Goal: Information Seeking & Learning: Learn about a topic

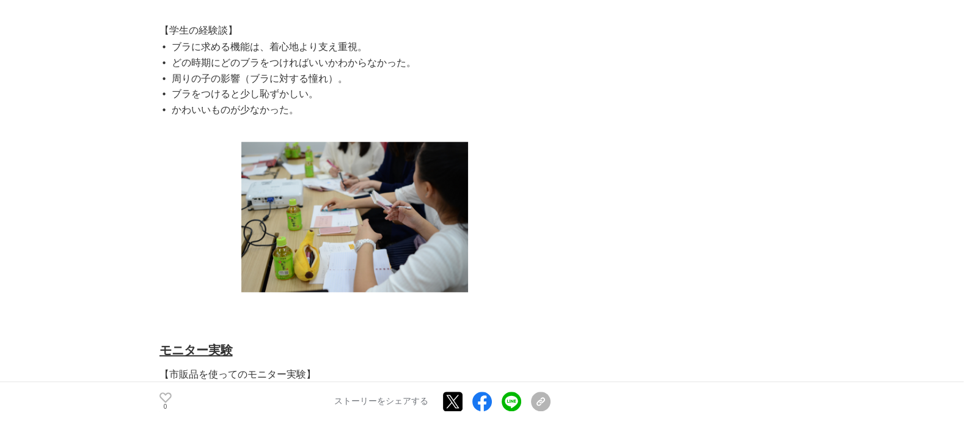
scroll to position [1636, 0]
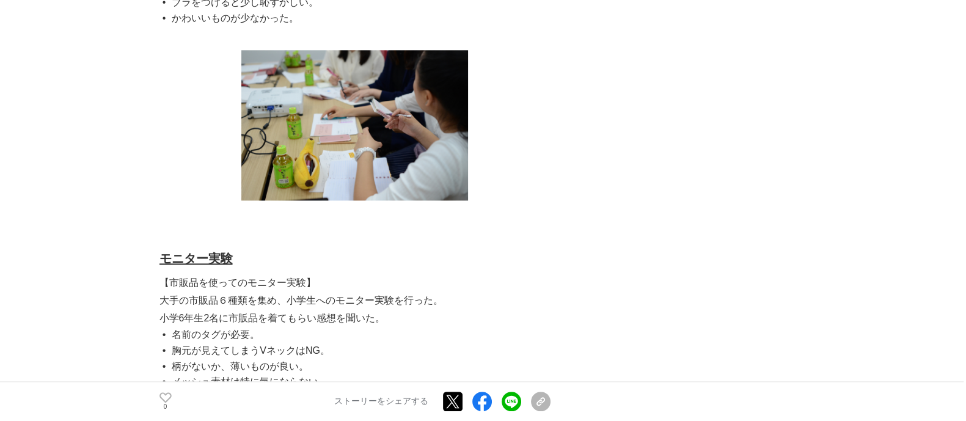
click at [426, 200] on img at bounding box center [354, 125] width 227 height 150
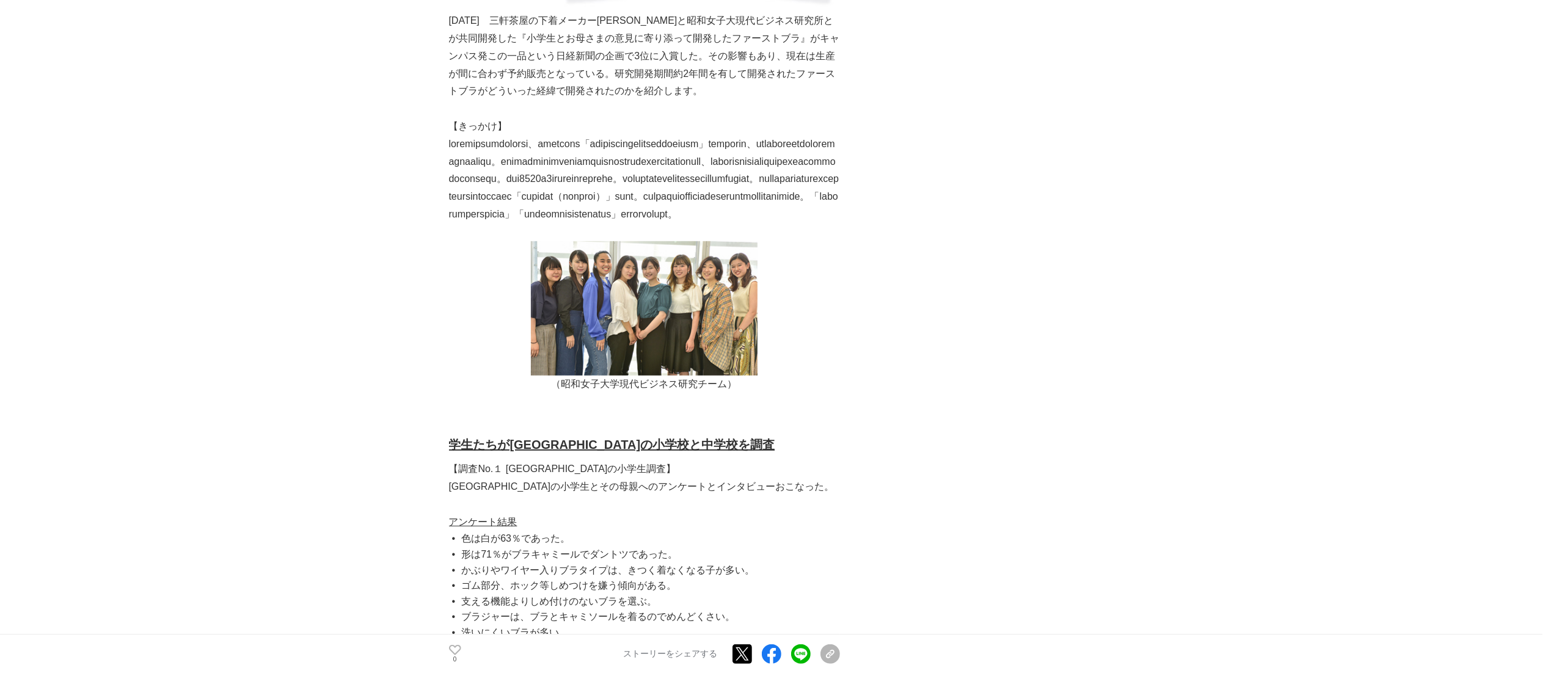
scroll to position [855, 0]
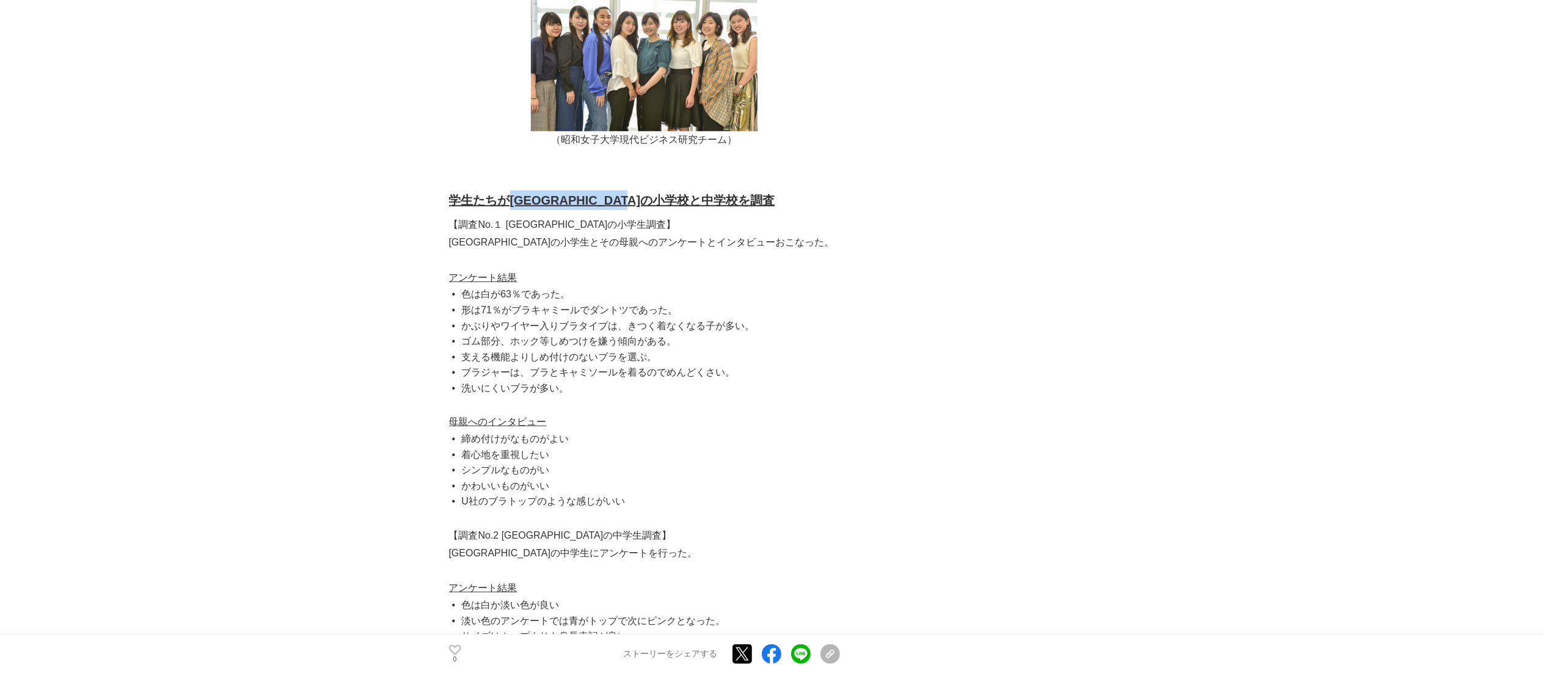
drag, startPoint x: 704, startPoint y: 266, endPoint x: 506, endPoint y: 271, distance: 197.4
click at [506, 210] on h2 "学生たちが[GEOGRAPHIC_DATA]の小学校と中学校を調査" at bounding box center [644, 201] width 391 height 20
copy u "[GEOGRAPHIC_DATA]の小学校と中学校を調査"
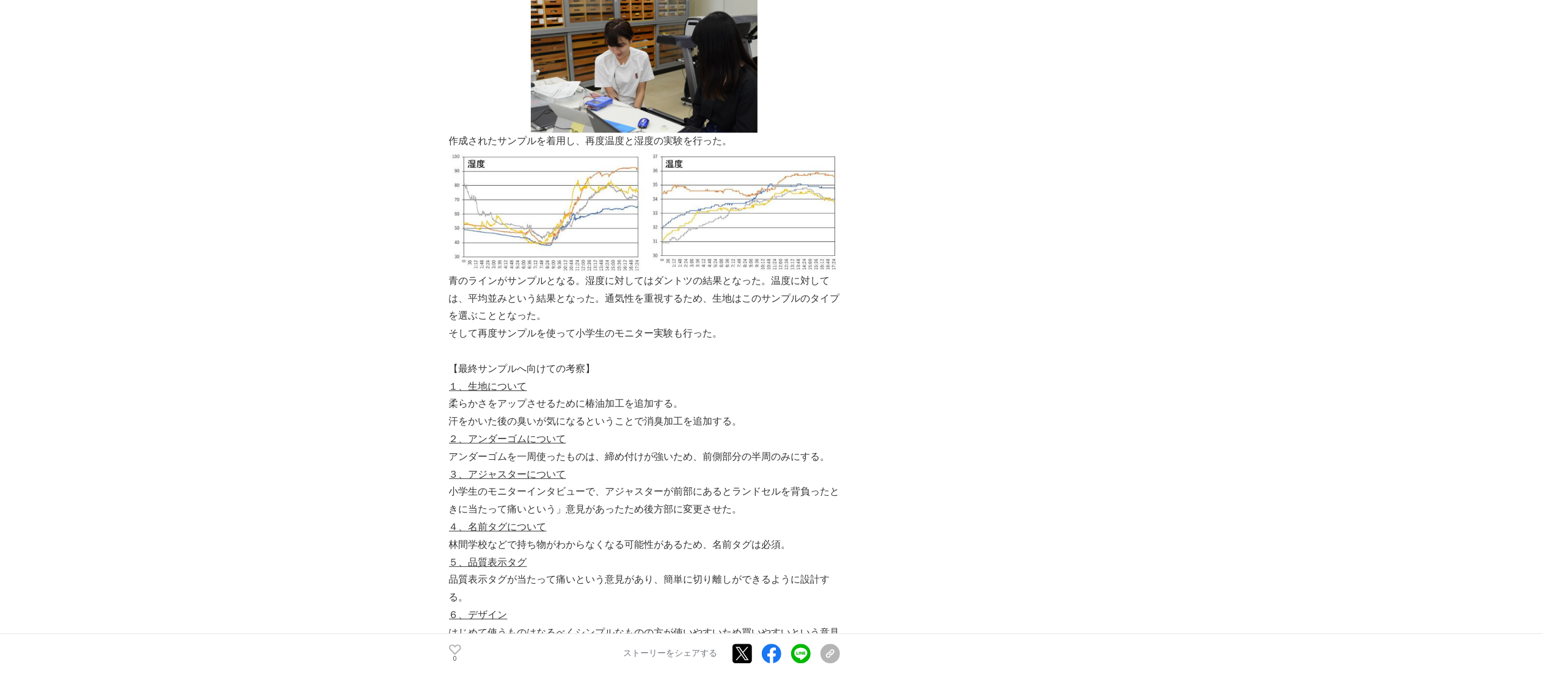
scroll to position [3177, 0]
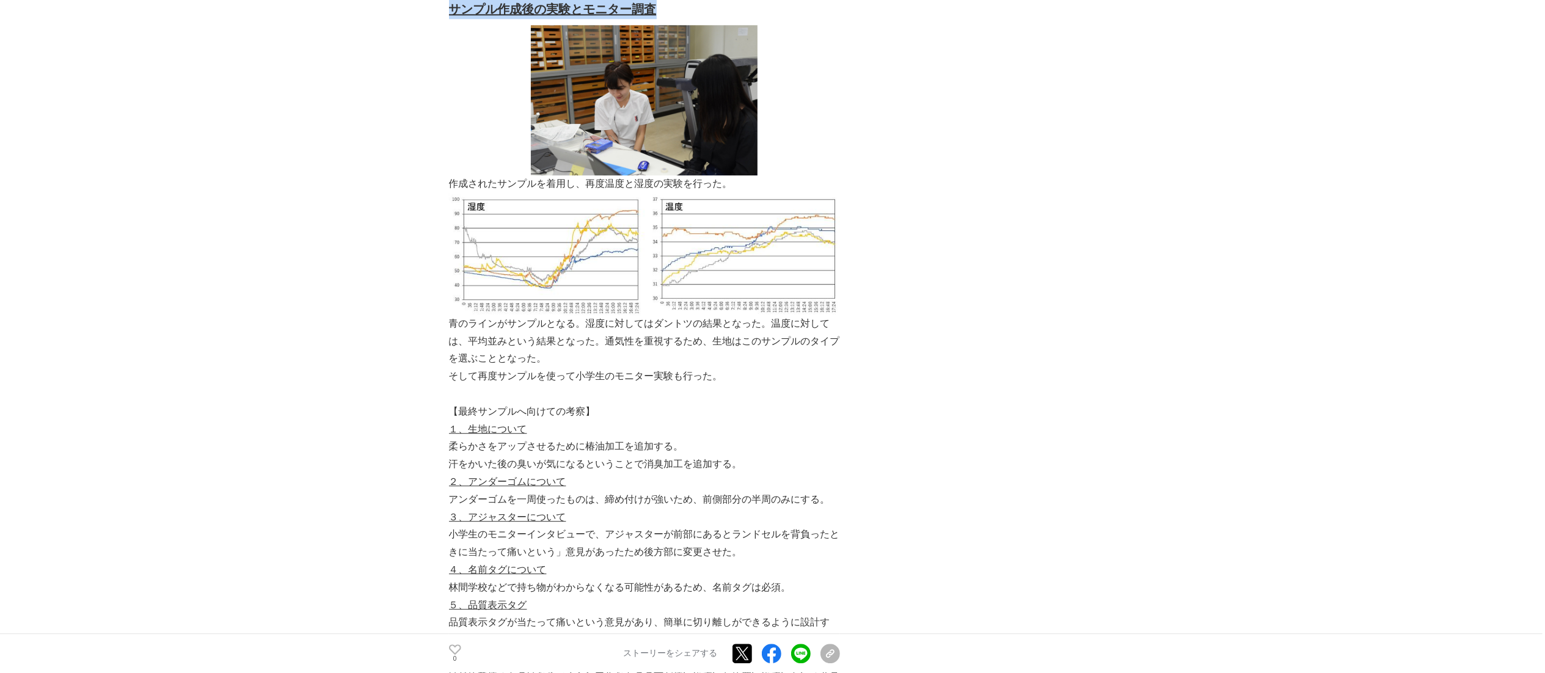
drag, startPoint x: 659, startPoint y: 73, endPoint x: 445, endPoint y: 73, distance: 213.2
click at [445, 73] on main "『小学生とその母親を感動させた昭和女子[PERSON_NAME]と[PERSON_NAME]が開発したファーストブラ』開発ストーリー 下着 #下着 #大学コラ…" at bounding box center [772, 83] width 1545 height 6371
click at [582, 16] on u "サンプル作成後の実験とモニター調査" at bounding box center [553, 8] width 208 height 13
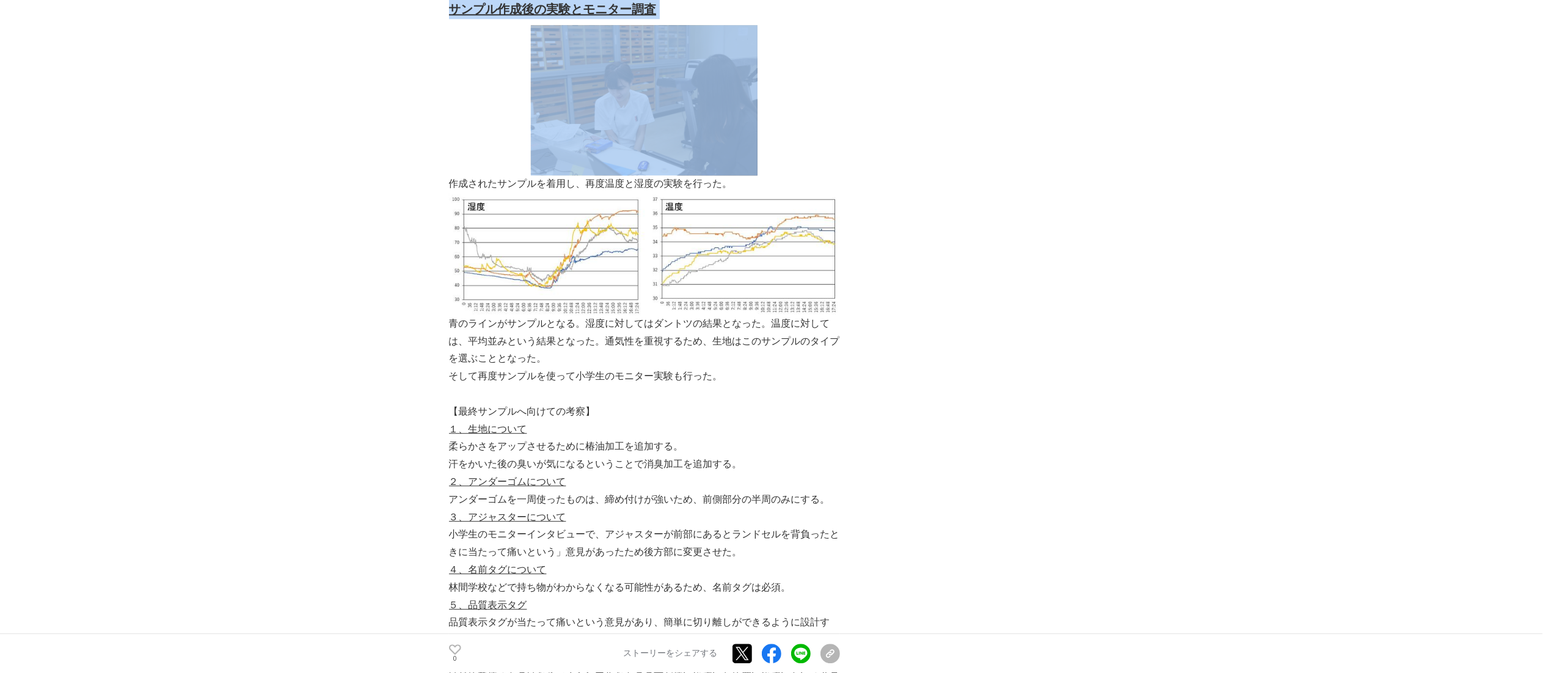
click at [582, 16] on u "サンプル作成後の実験とモニター調査" at bounding box center [553, 8] width 208 height 13
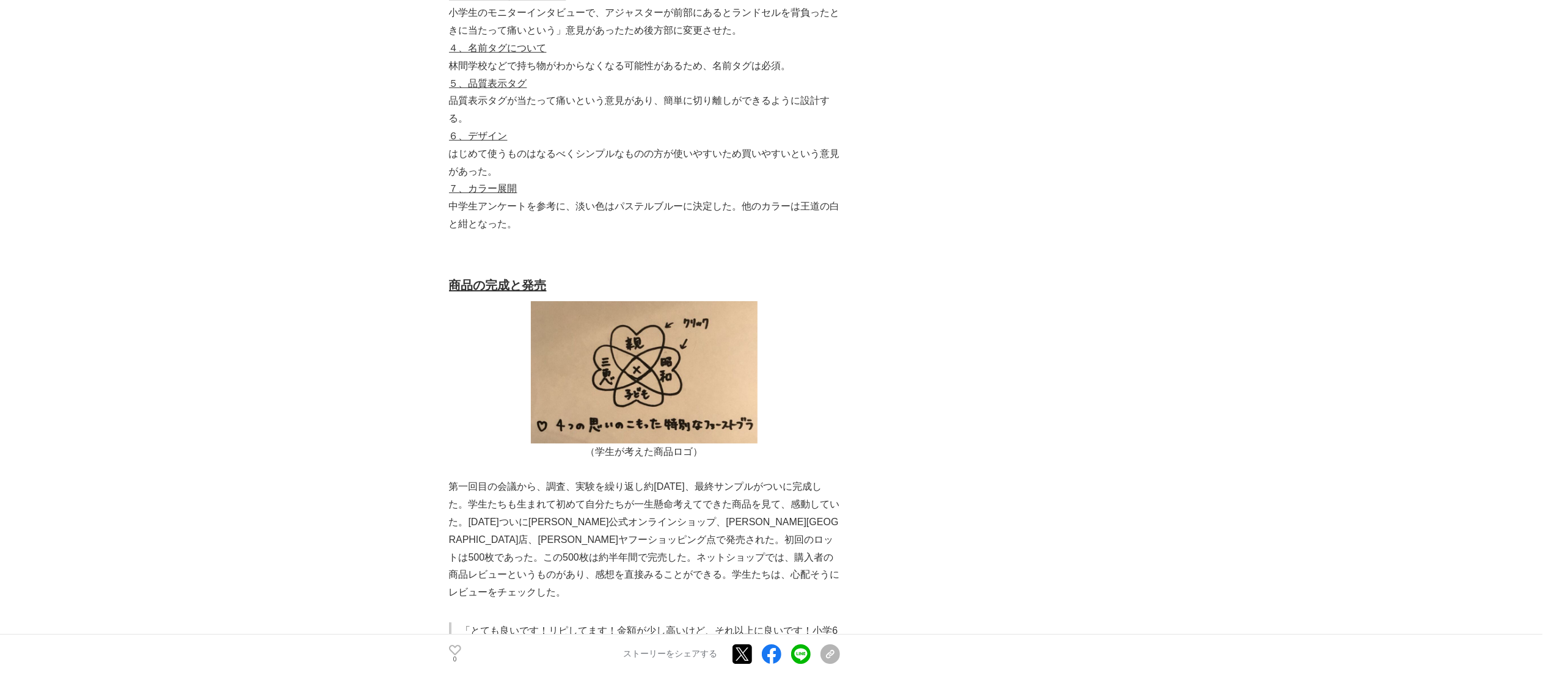
scroll to position [3787, 0]
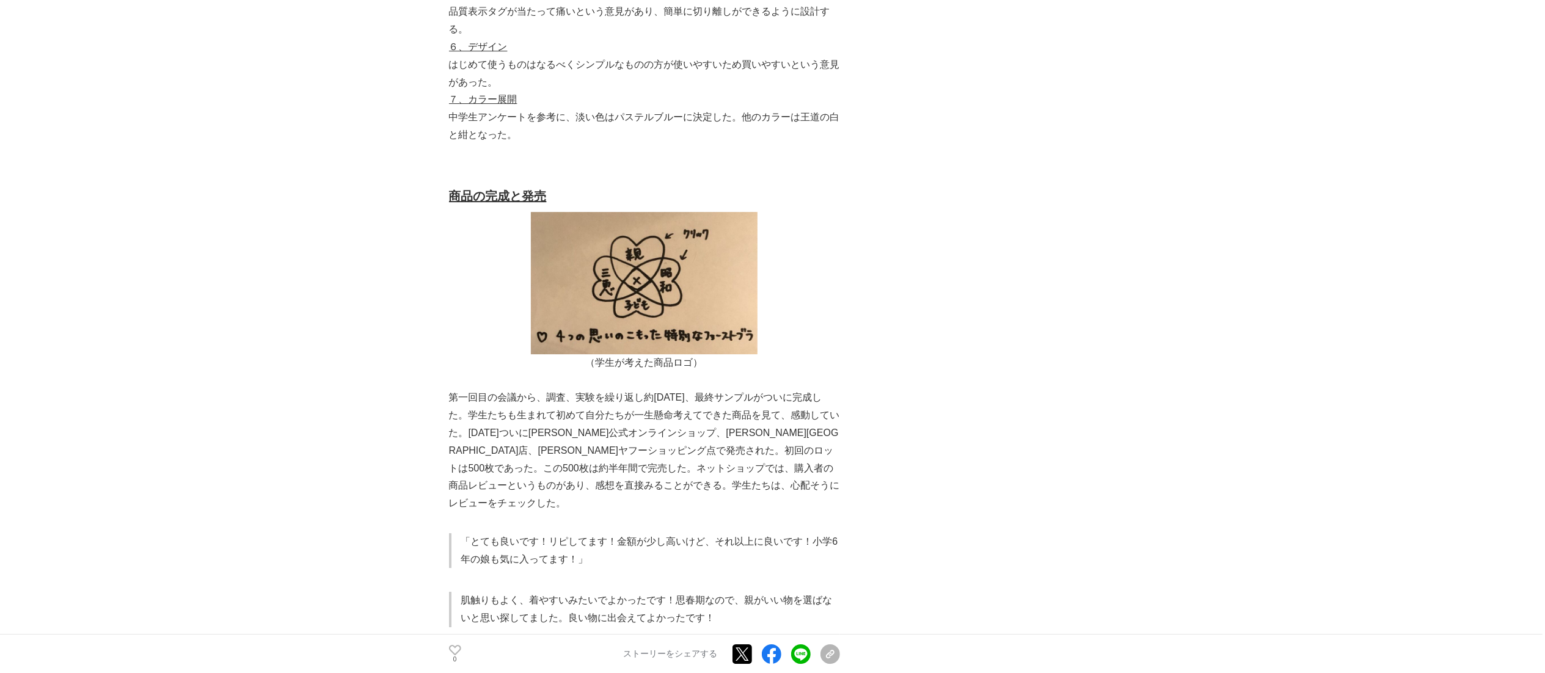
click at [480, 203] on u "商品の完成と発売" at bounding box center [498, 195] width 98 height 13
click at [481, 203] on u "商品の完成と発売" at bounding box center [498, 195] width 98 height 13
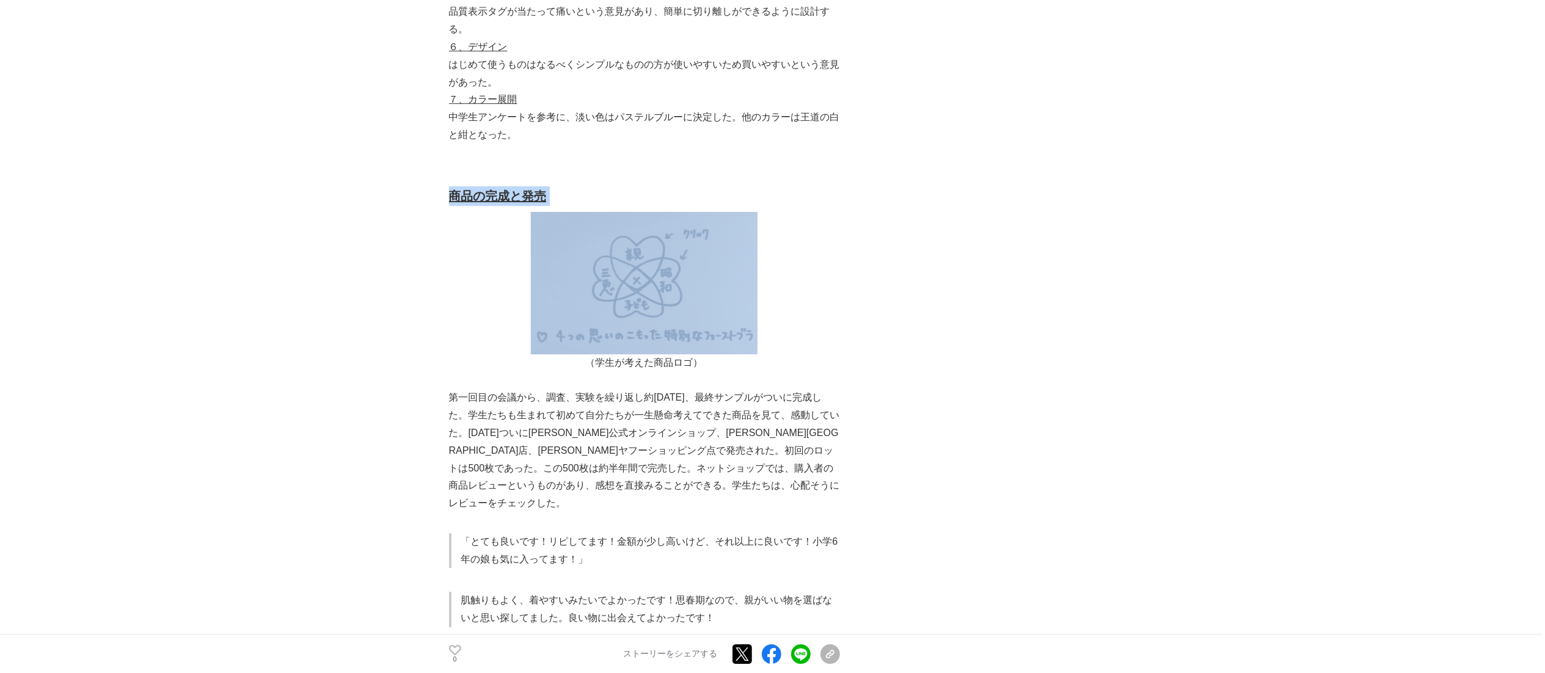
click at [483, 203] on u "商品の完成と発売" at bounding box center [498, 195] width 98 height 13
copy u "商品の完成と発売"
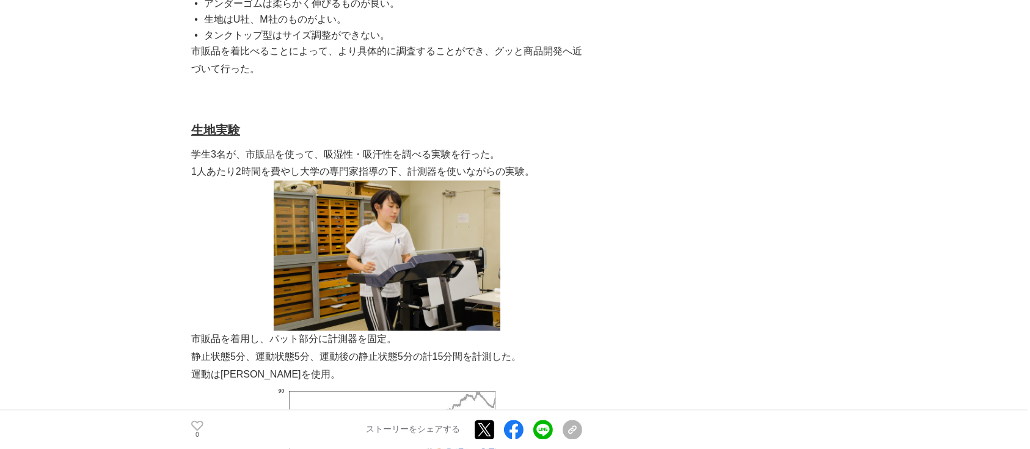
scroll to position [2199, 0]
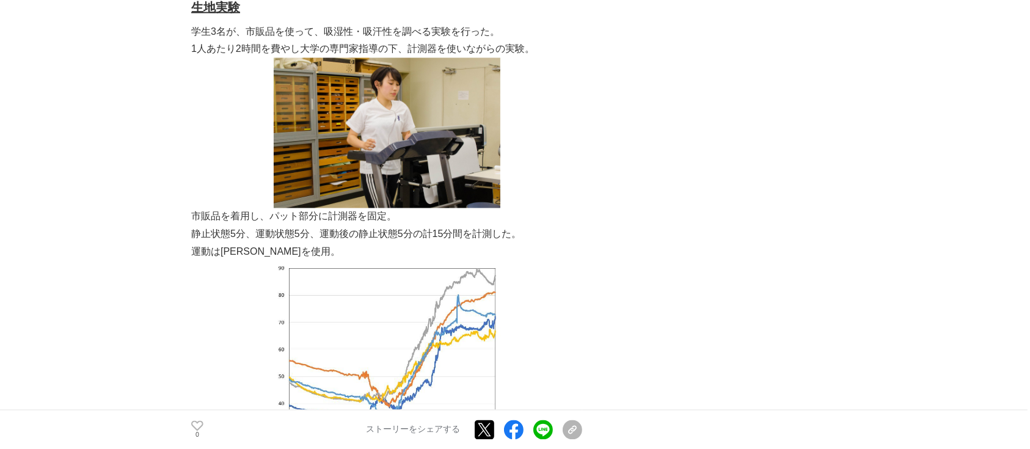
click at [379, 208] on img at bounding box center [387, 133] width 227 height 150
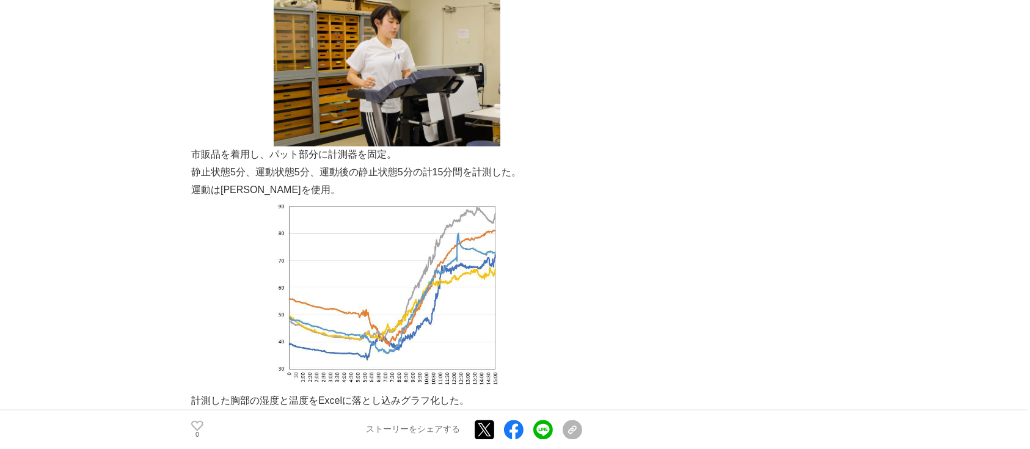
scroll to position [2362, 0]
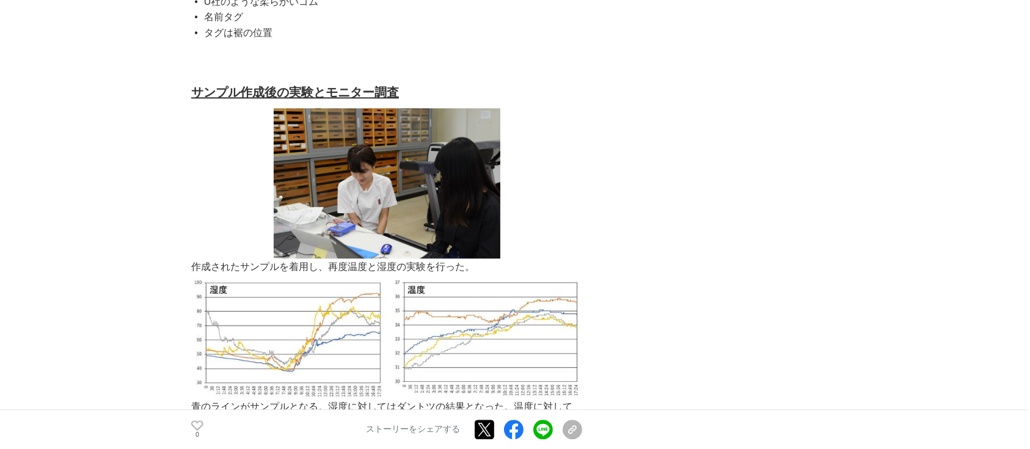
scroll to position [3177, 0]
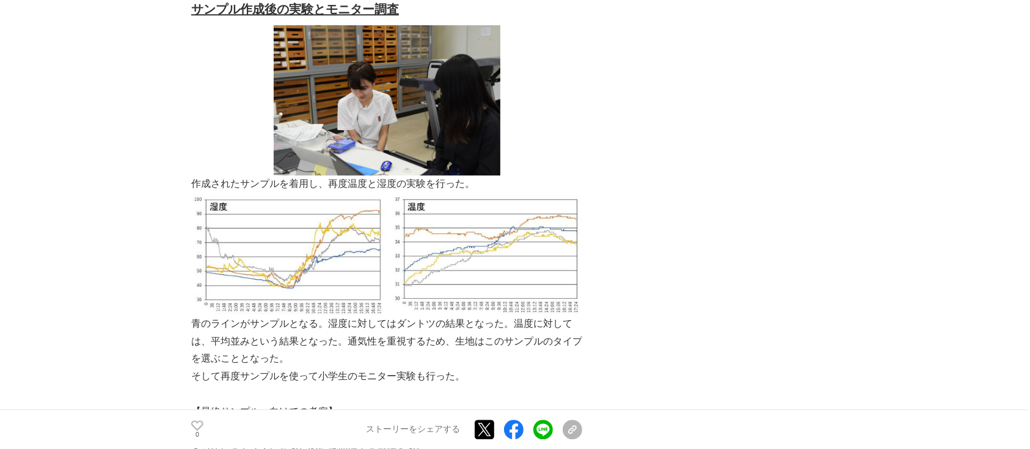
click at [317, 315] on img at bounding box center [386, 254] width 391 height 122
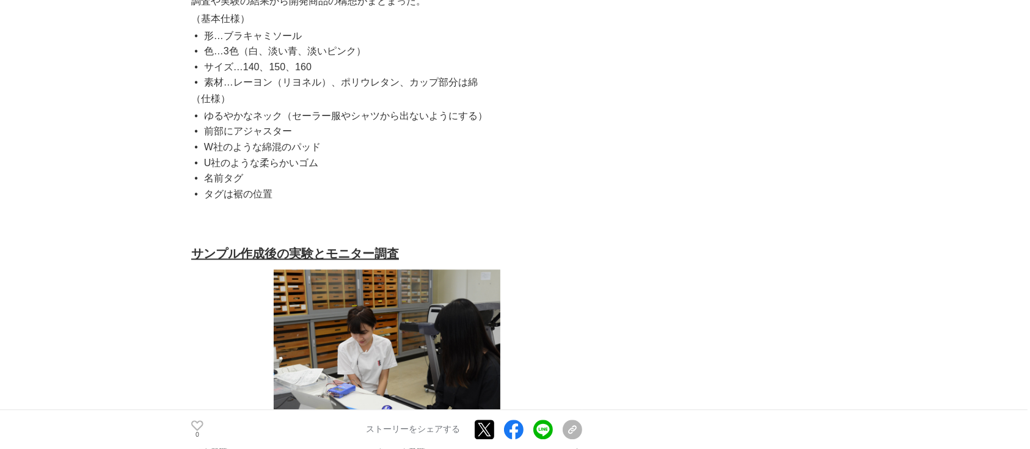
scroll to position [2688, 0]
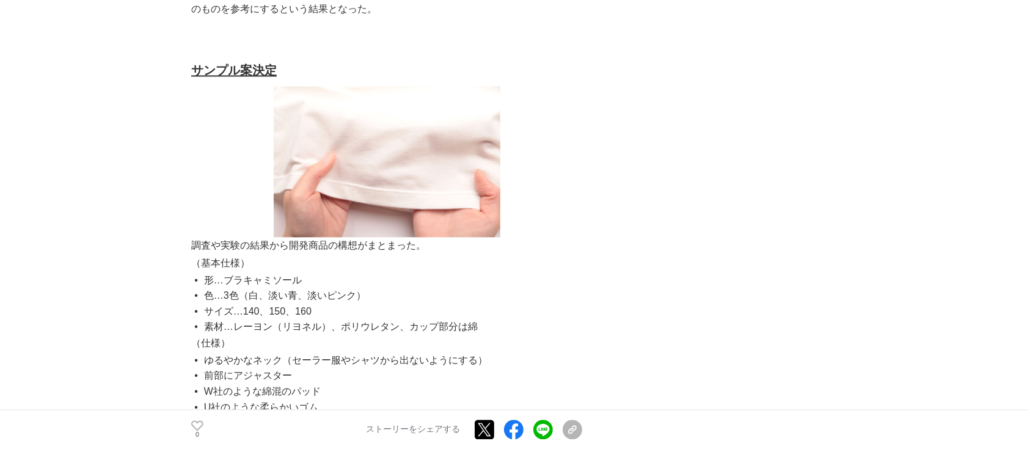
click at [388, 237] on img at bounding box center [387, 161] width 227 height 151
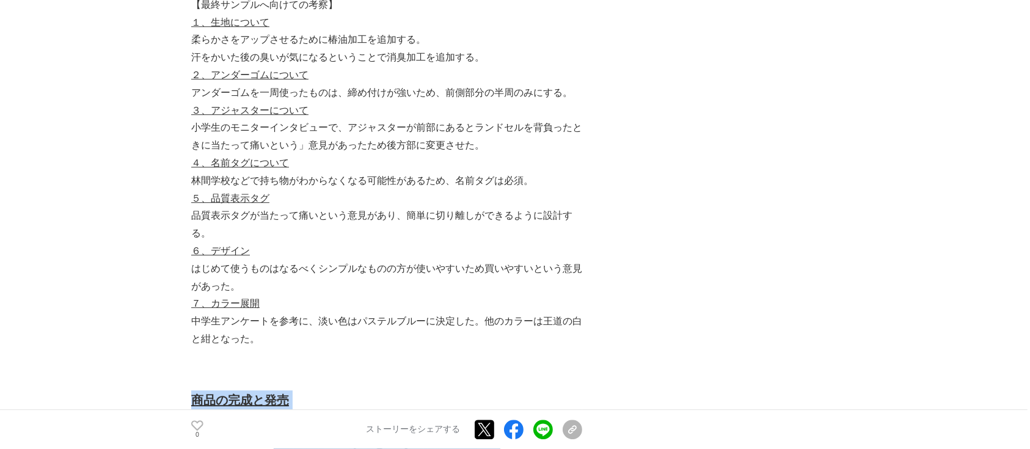
scroll to position [3828, 0]
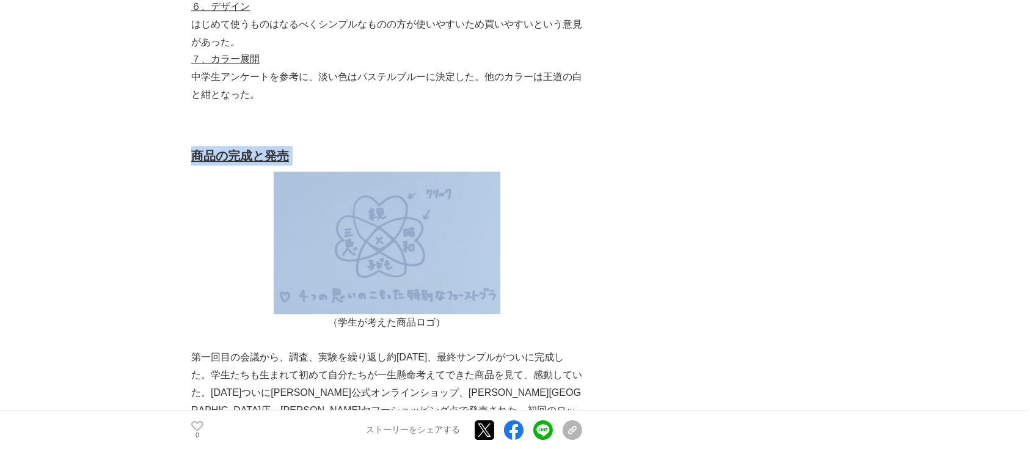
click at [429, 314] on img at bounding box center [387, 243] width 227 height 142
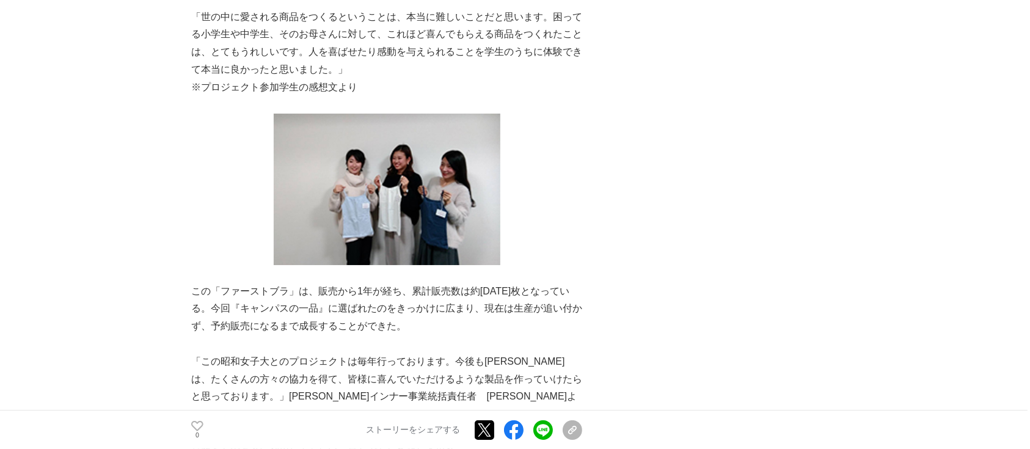
scroll to position [4724, 0]
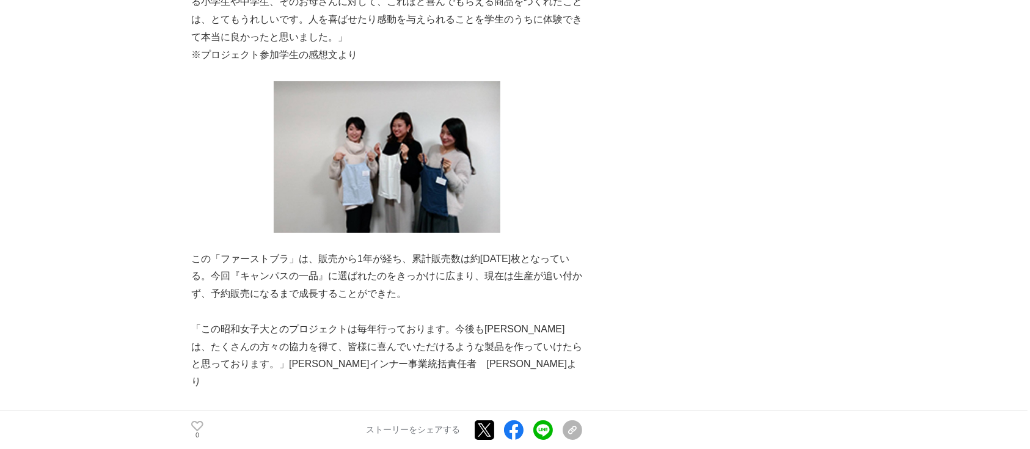
click at [390, 217] on img at bounding box center [387, 156] width 227 height 151
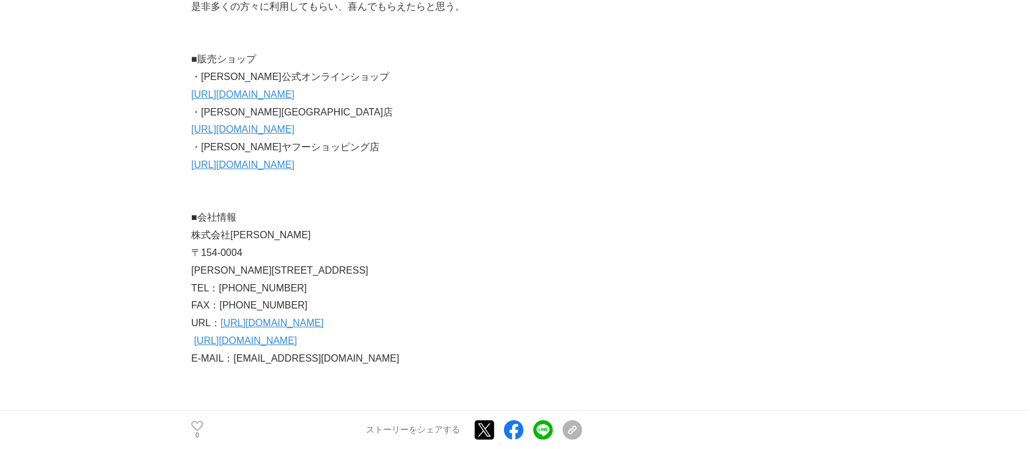
scroll to position [5049, 0]
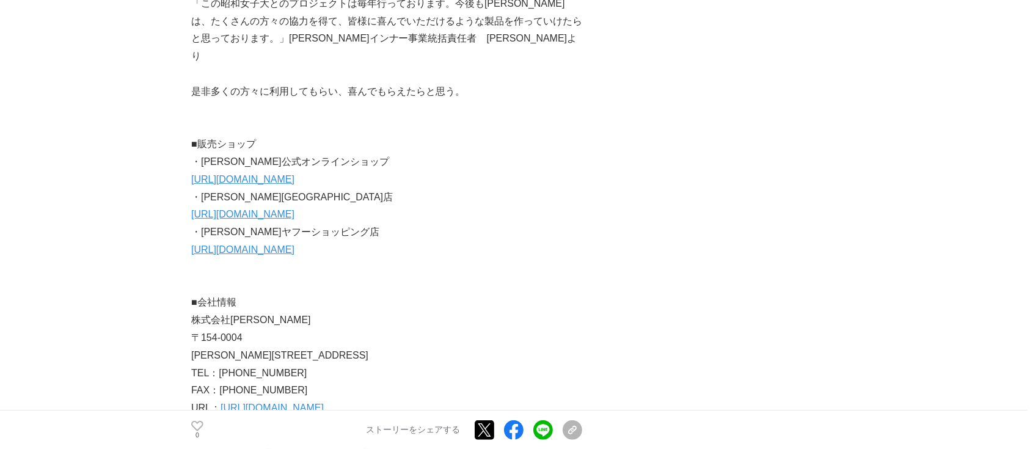
click at [281, 184] on link "[URL][DOMAIN_NAME]" at bounding box center [242, 179] width 103 height 10
